Goal: Find specific page/section: Find specific page/section

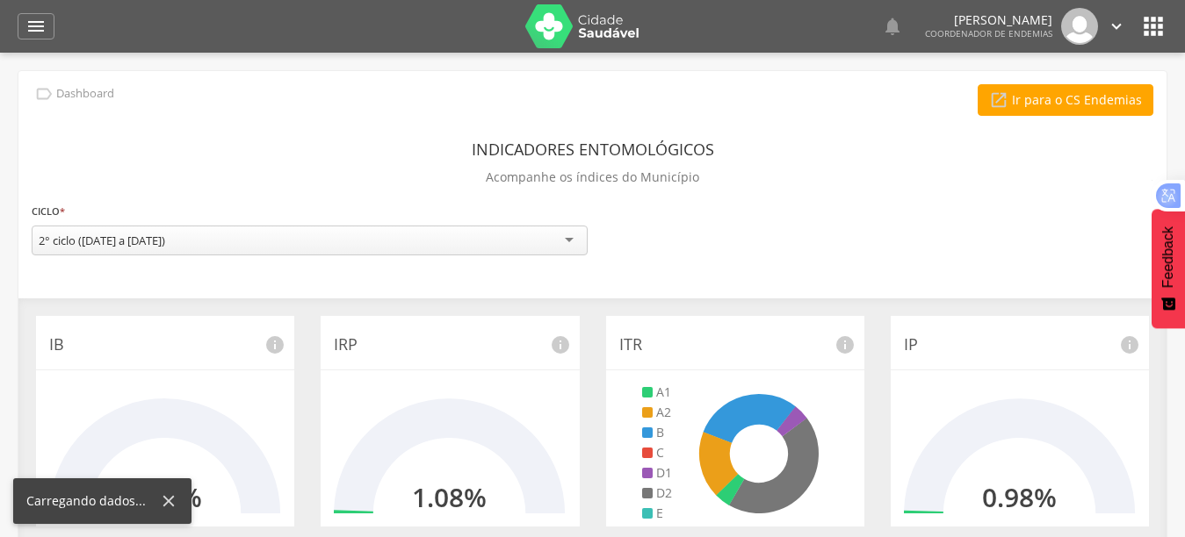
click at [1151, 26] on icon "" at bounding box center [1153, 26] width 28 height 28
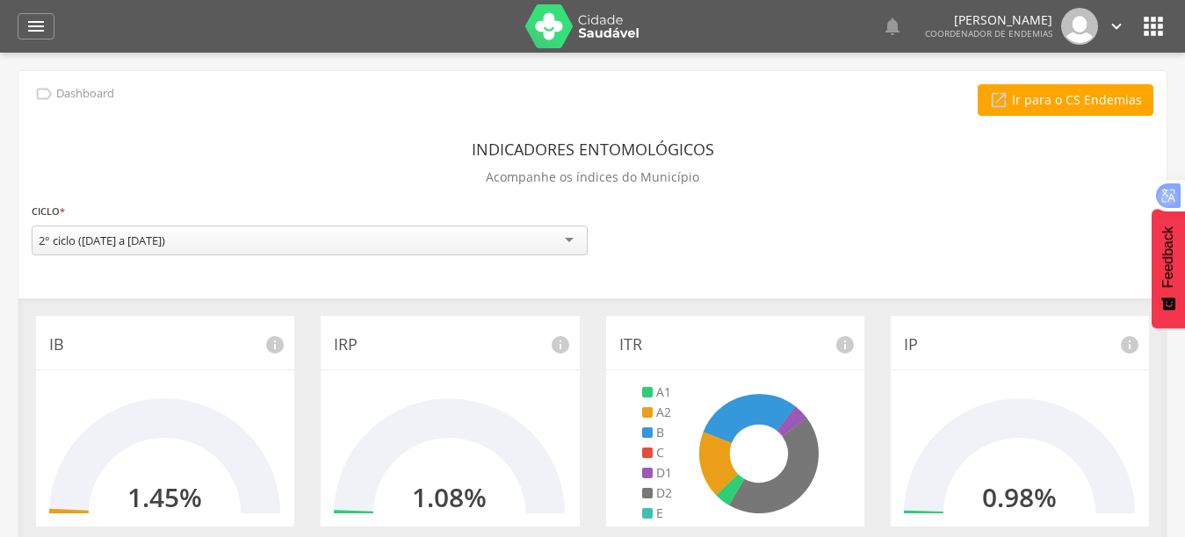
click at [1163, 17] on icon "" at bounding box center [1153, 26] width 28 height 28
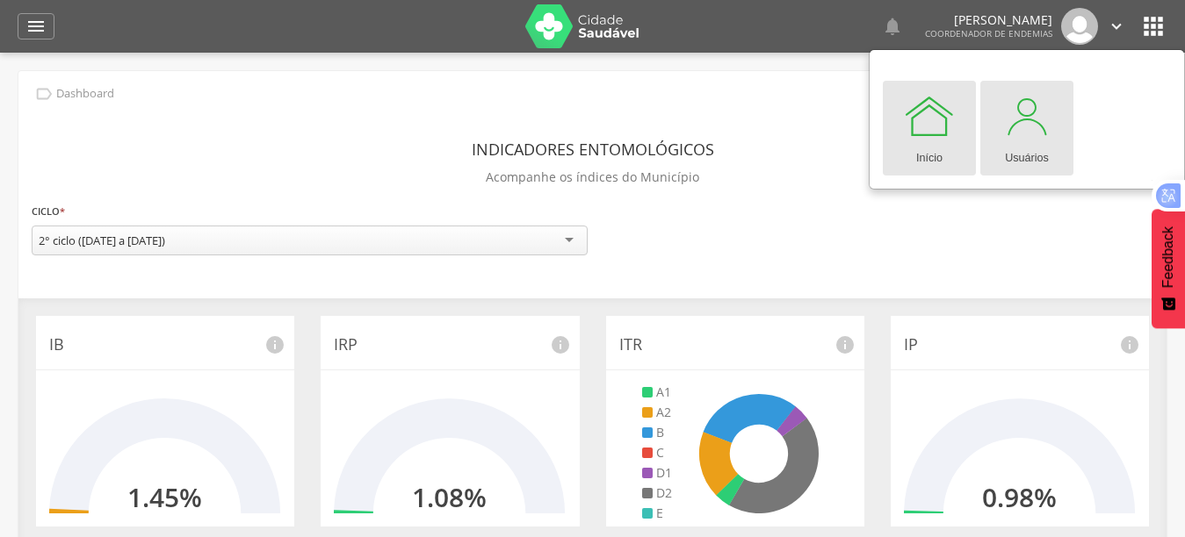
click at [1031, 136] on div at bounding box center [1026, 116] width 53 height 53
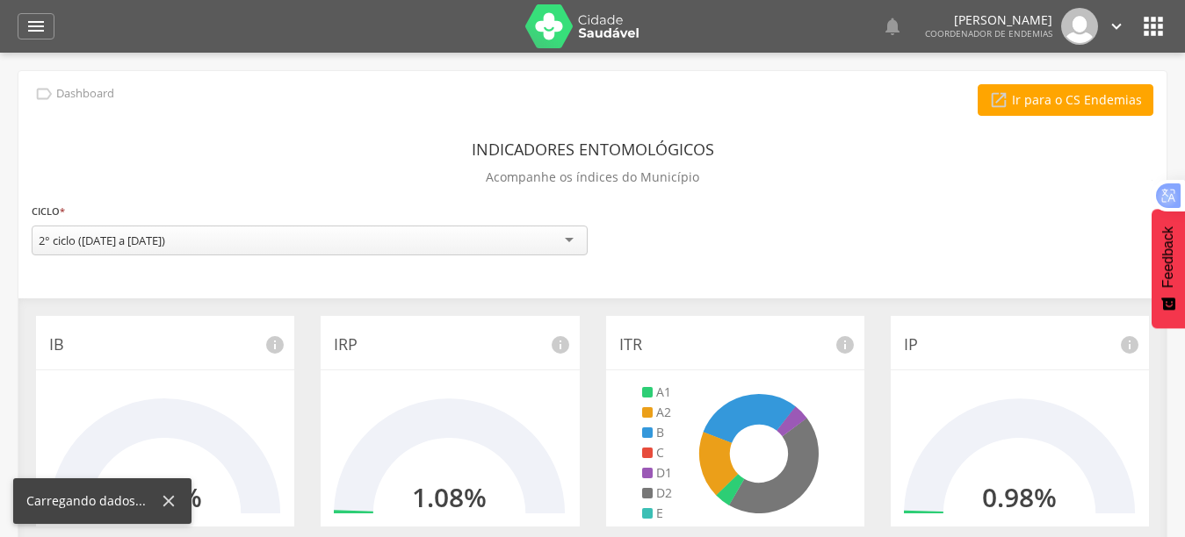
click at [1150, 27] on icon "" at bounding box center [1153, 26] width 28 height 28
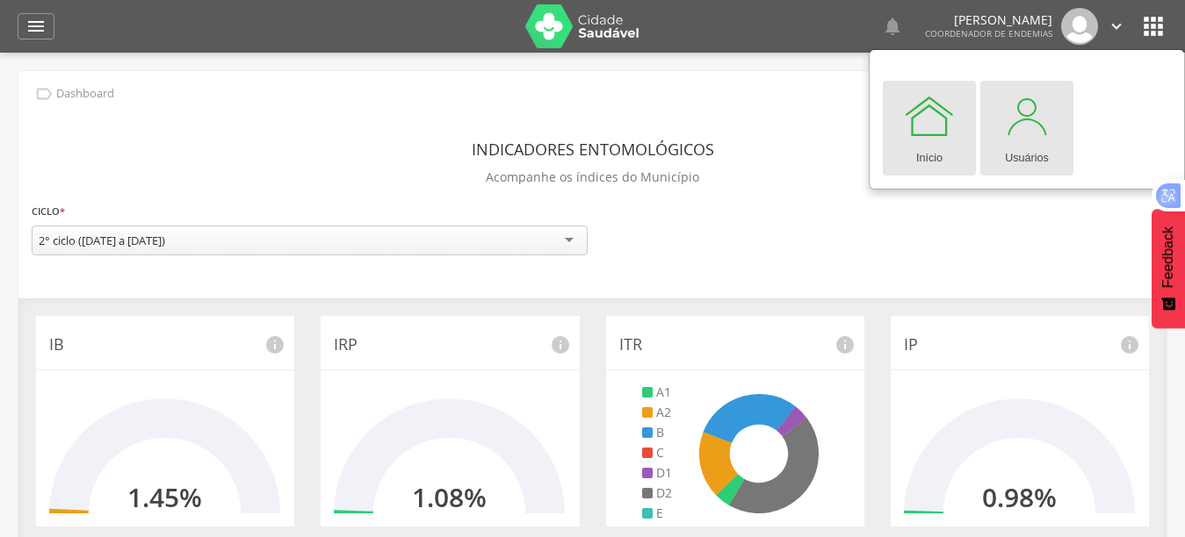
click at [1024, 148] on div "Usuários" at bounding box center [1027, 154] width 44 height 25
